Goal: Information Seeking & Learning: Learn about a topic

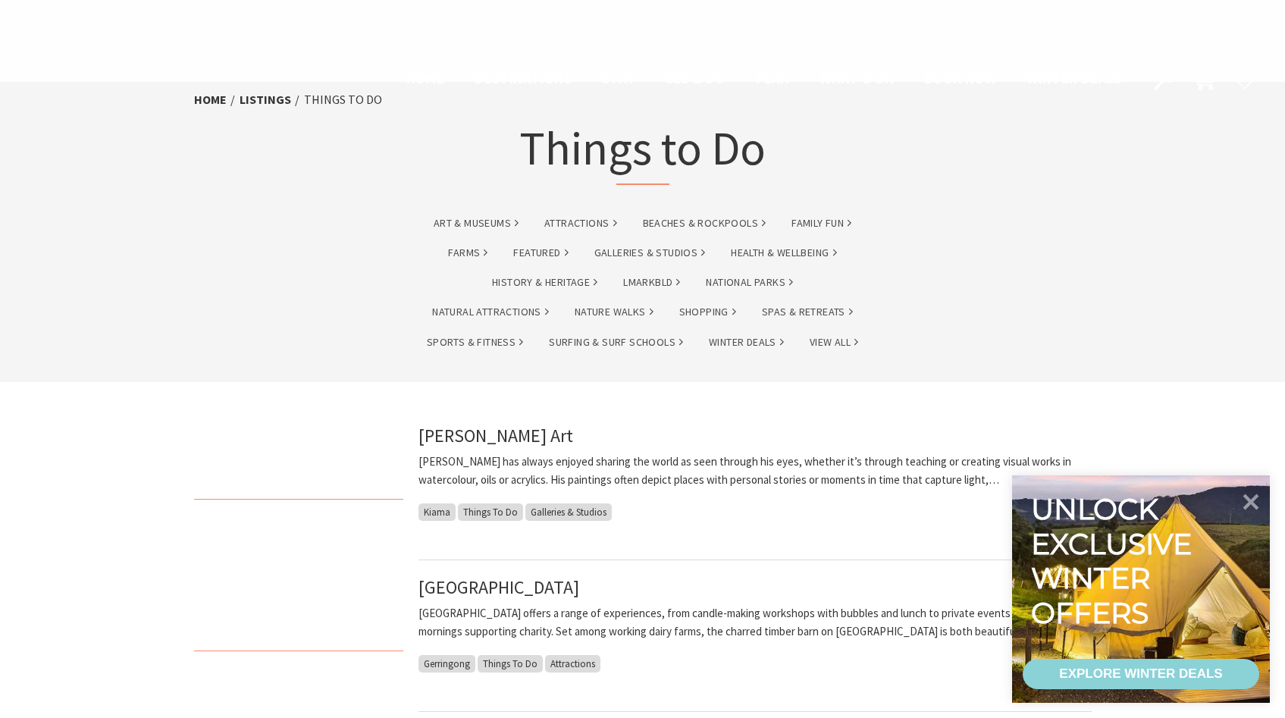
scroll to position [1364, 0]
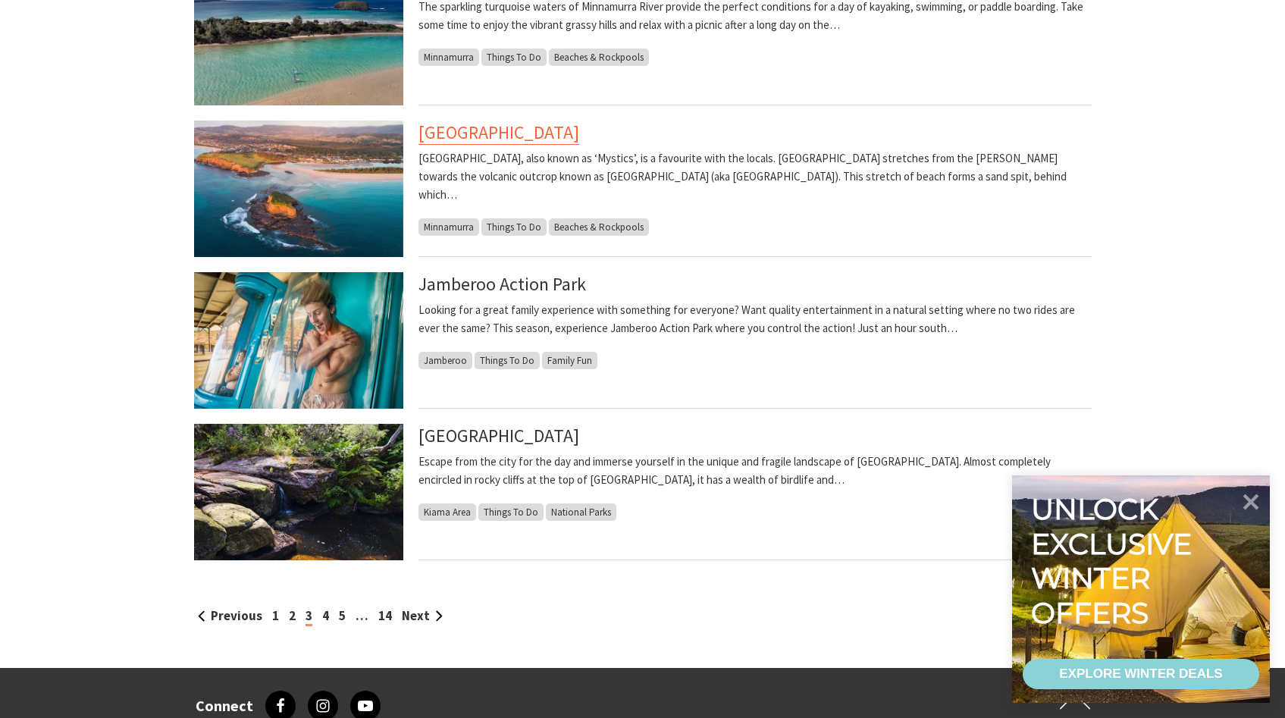
click at [504, 133] on link "[GEOGRAPHIC_DATA]" at bounding box center [498, 133] width 161 height 24
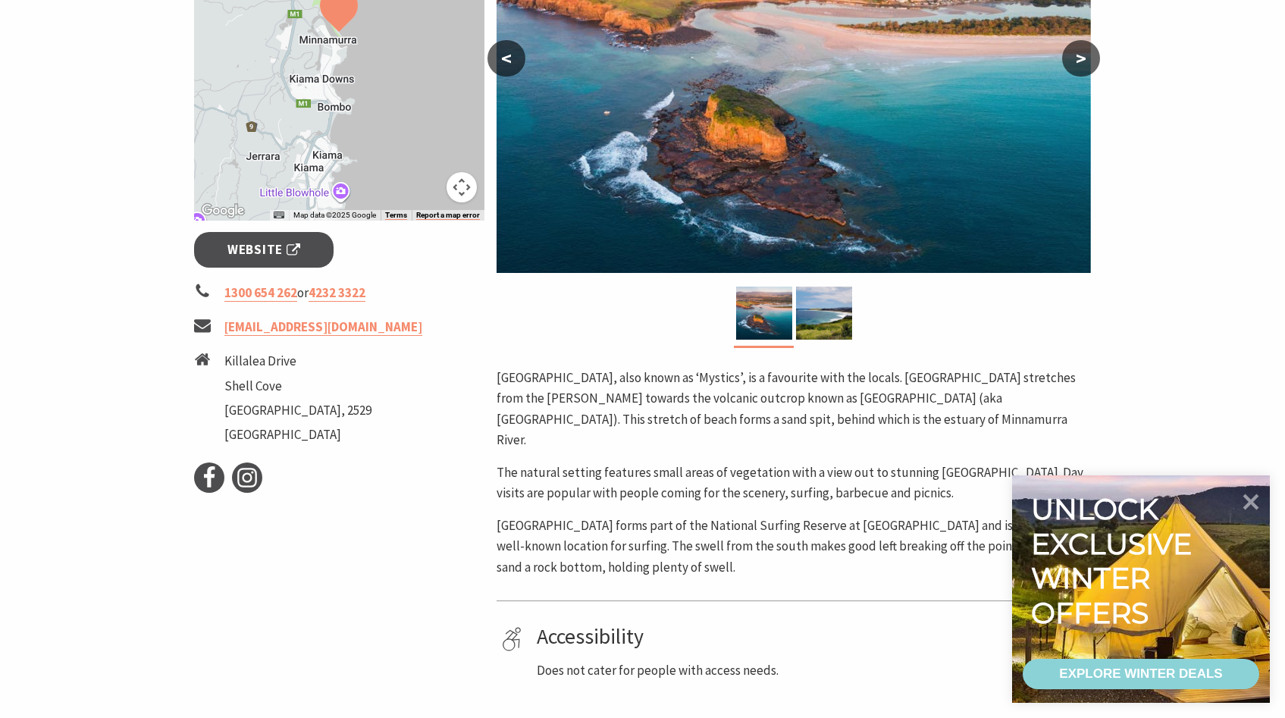
scroll to position [413, 0]
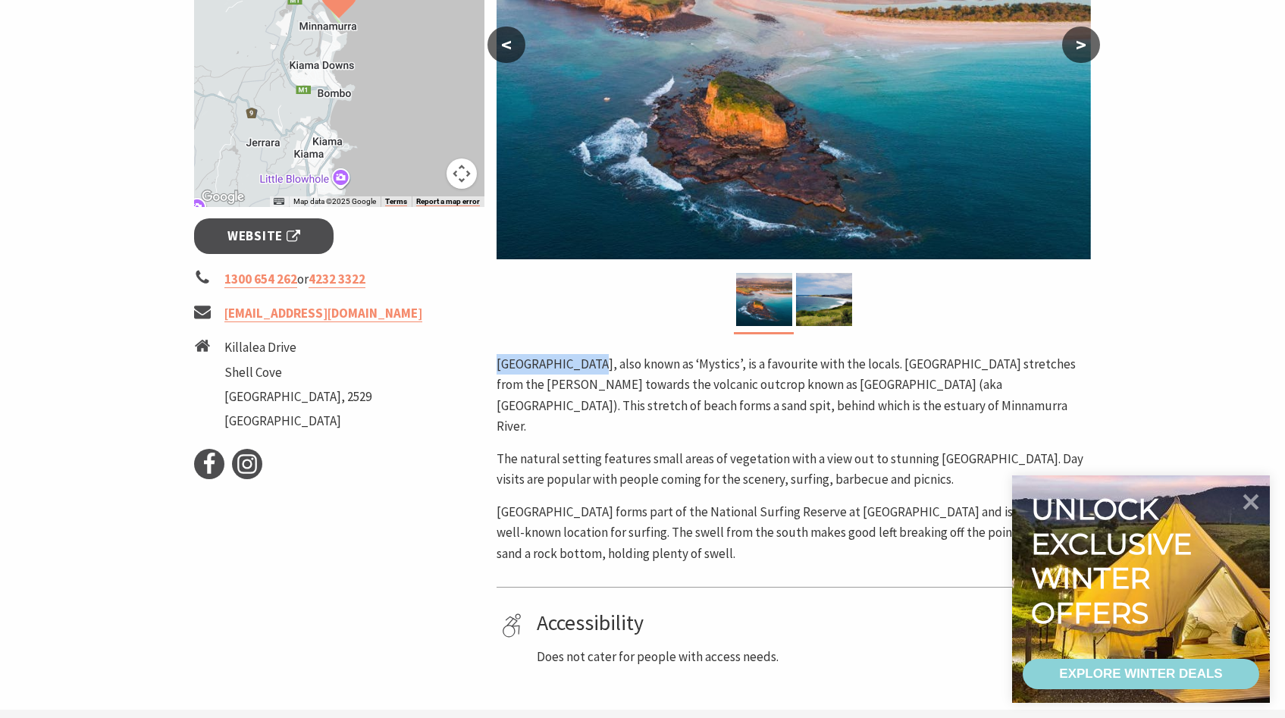
drag, startPoint x: 496, startPoint y: 362, endPoint x: 598, endPoint y: 365, distance: 101.6
click at [598, 365] on p "[GEOGRAPHIC_DATA], also known as ‘Mystics’, is a favourite with the locals. [GE…" at bounding box center [793, 395] width 594 height 83
copy p "[GEOGRAPHIC_DATA]"
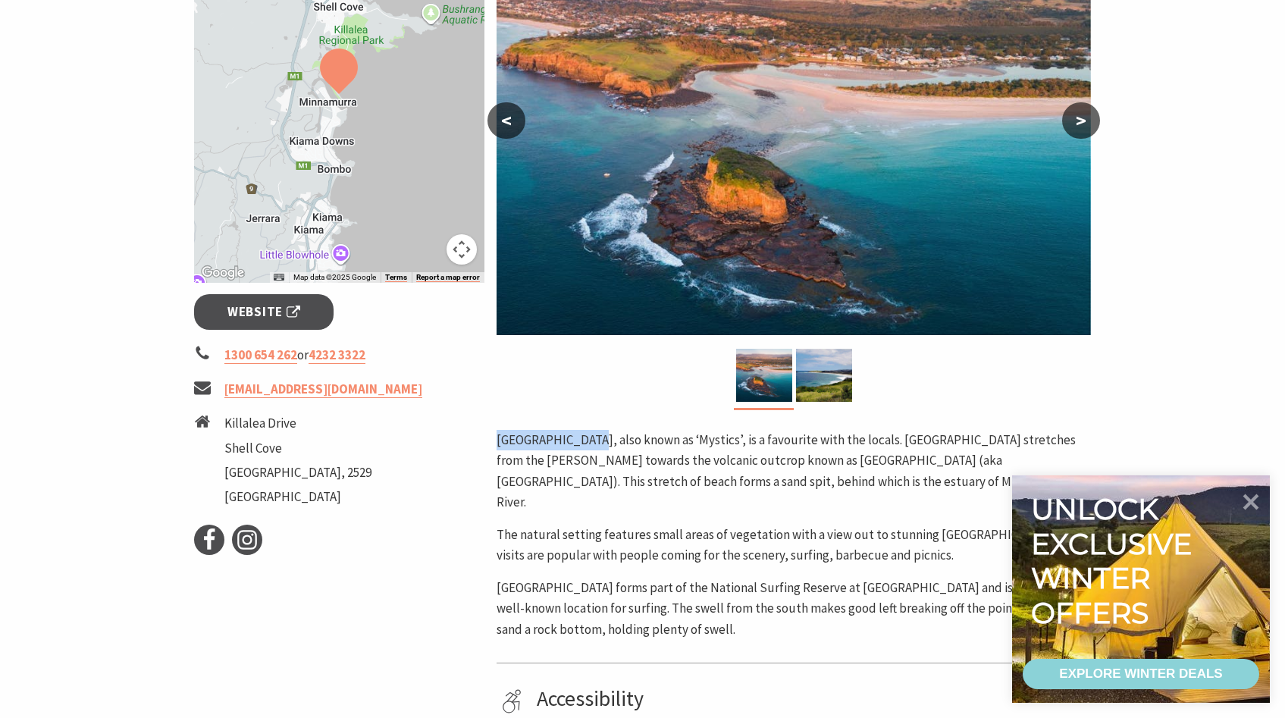
scroll to position [335, 0]
